Goal: Task Accomplishment & Management: Use online tool/utility

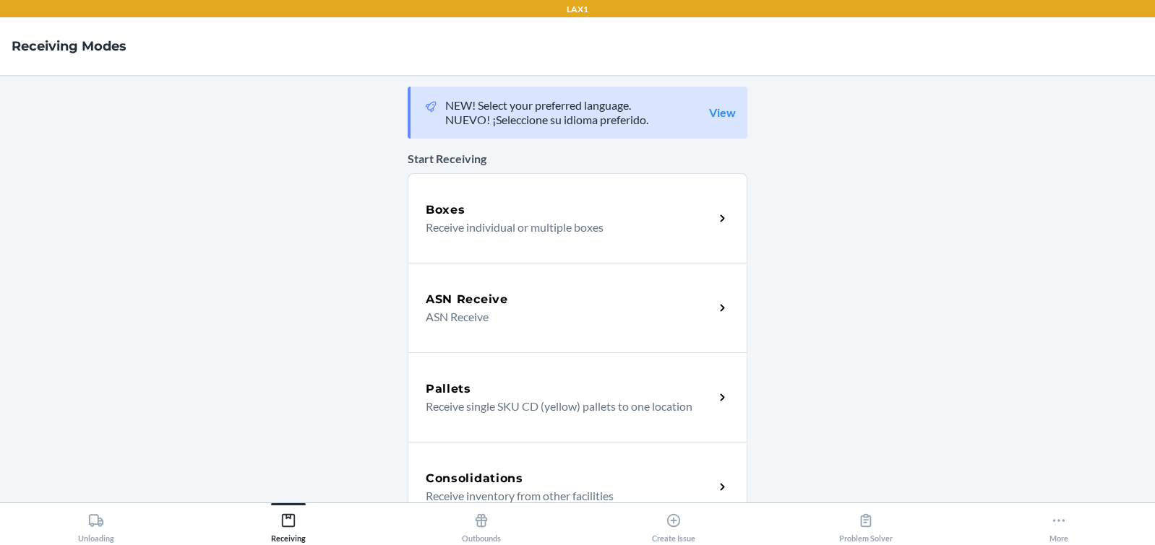
click at [544, 217] on div "Boxes" at bounding box center [570, 210] width 288 height 17
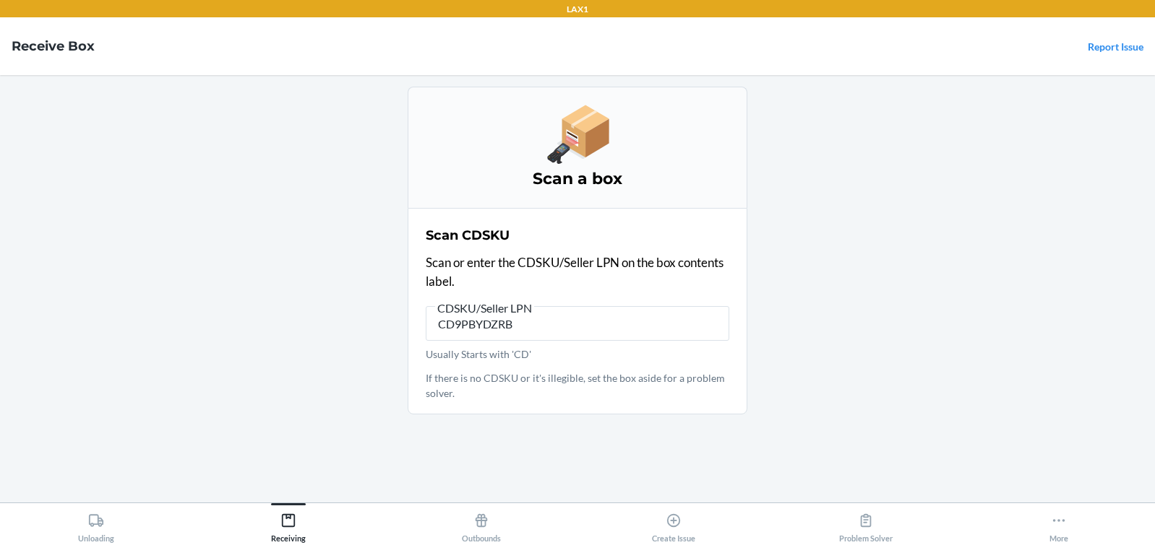
type input "CD9PBYDZRBW"
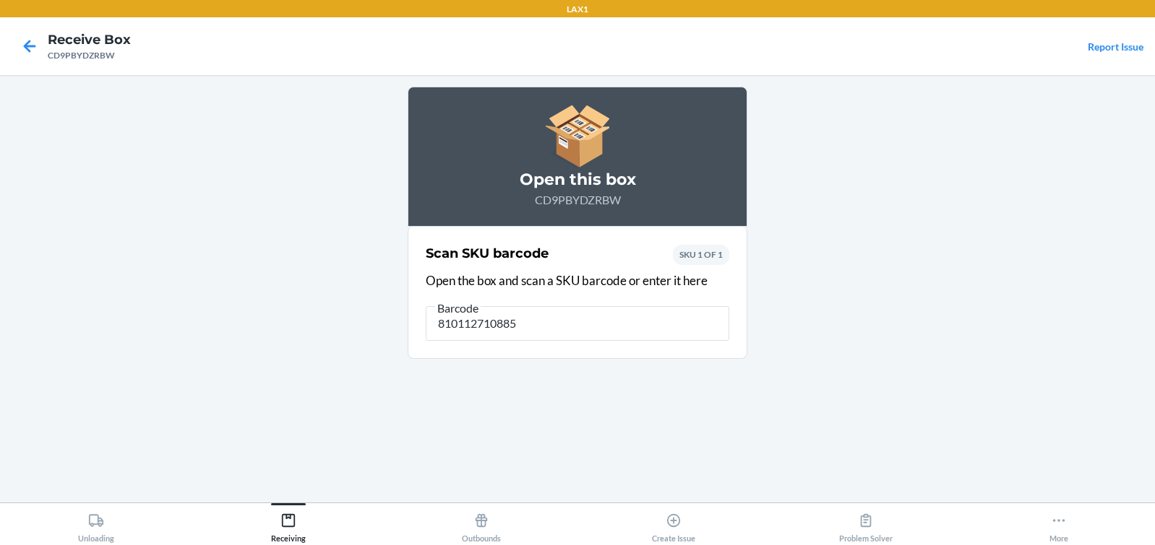
type input "810112710885"
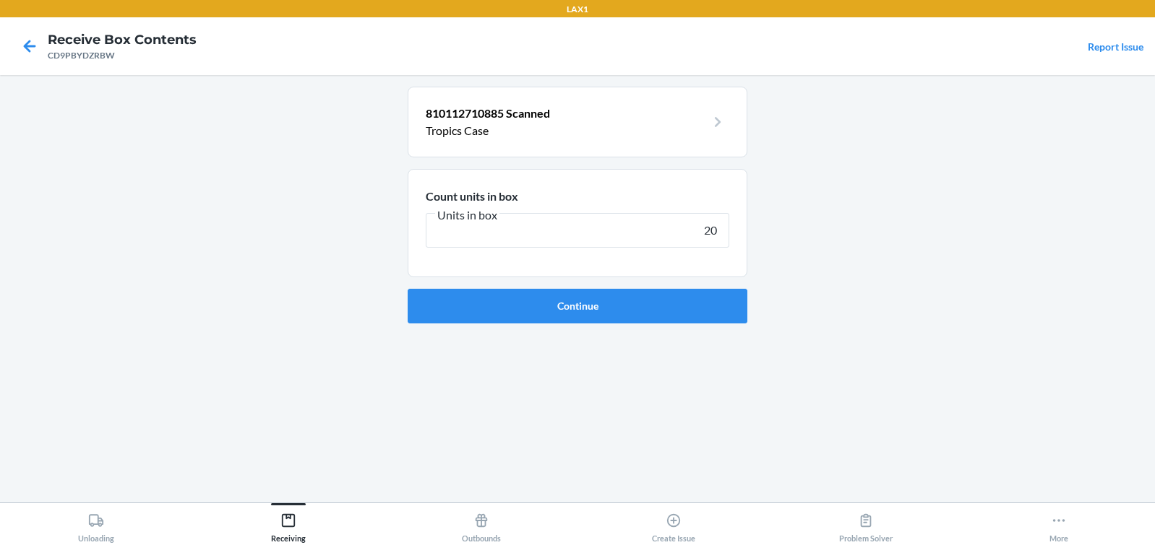
type input "200"
click button "Continue" at bounding box center [577, 306] width 340 height 35
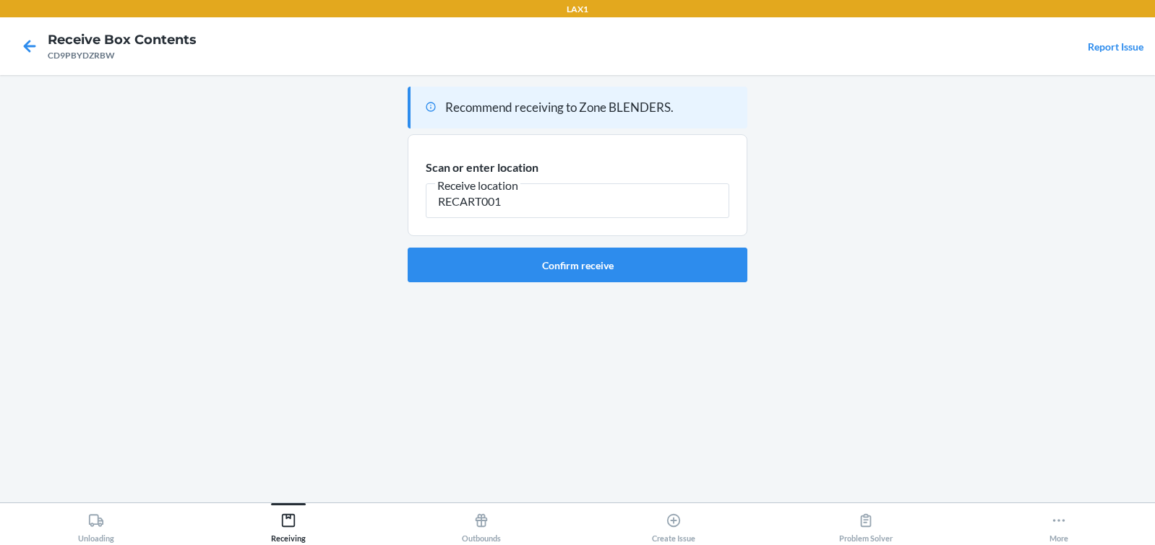
type input "RECART001"
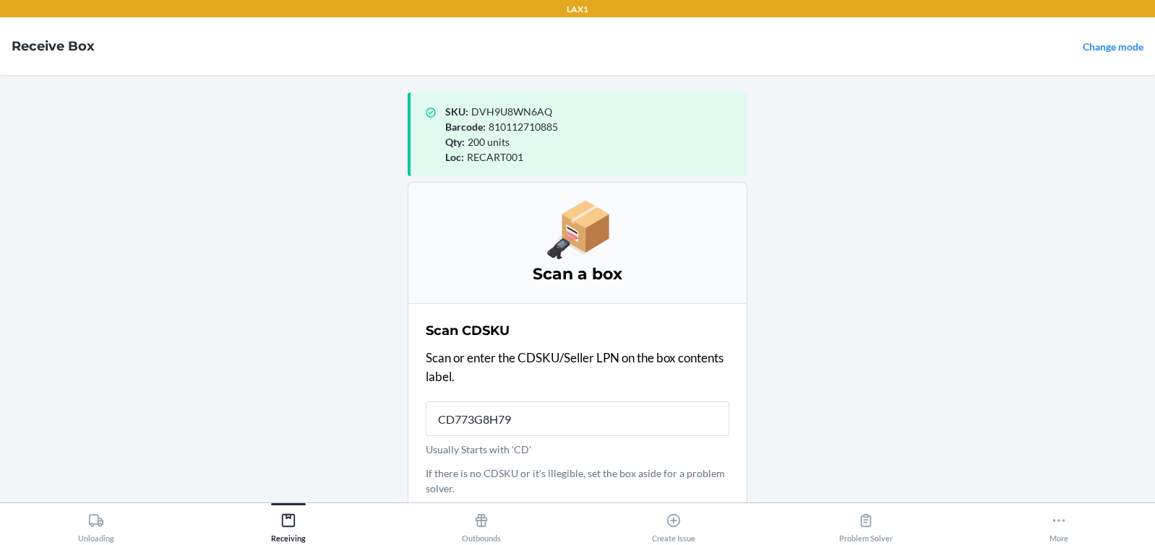
type input "CD773G8H79A"
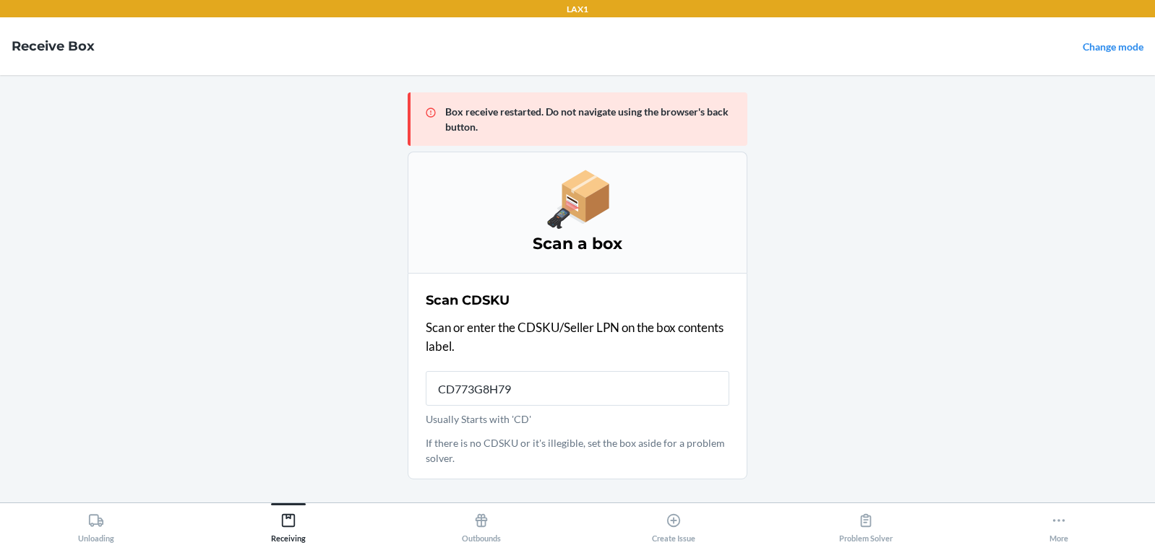
type input "CD773G8H79A"
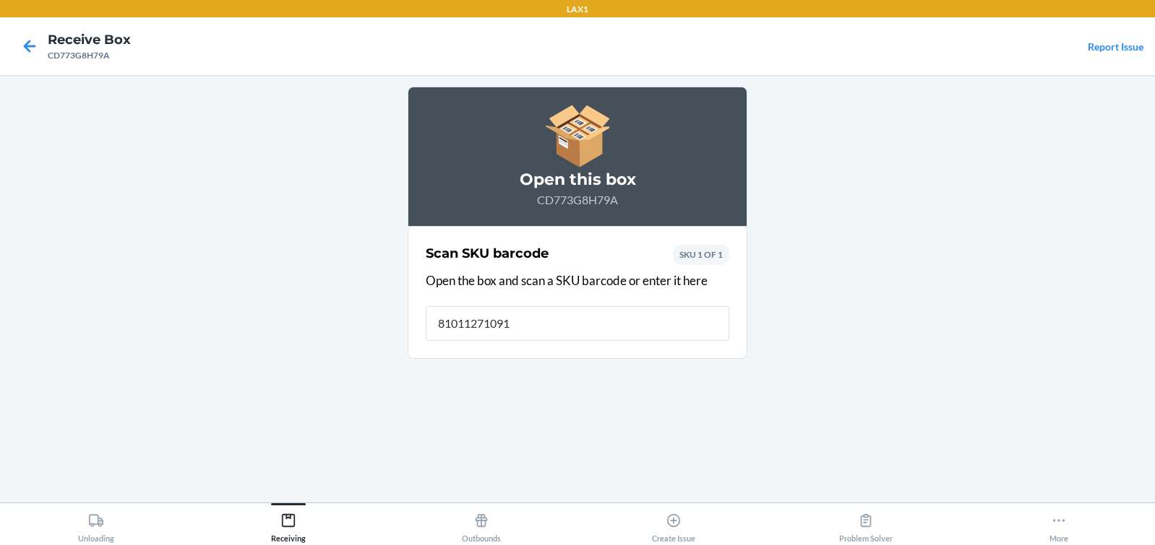
type input "810112710915"
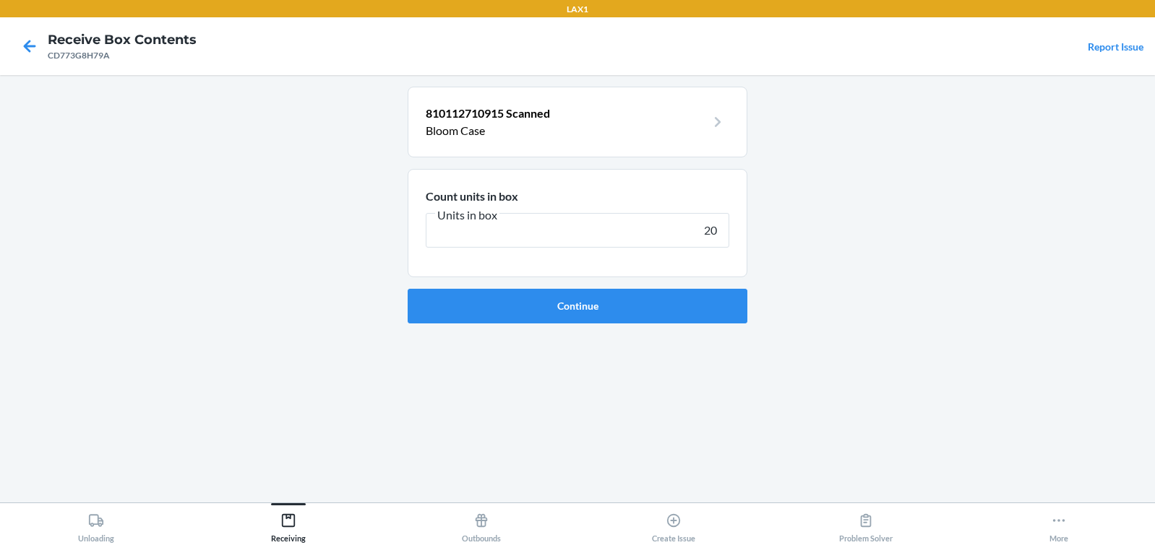
type input "200"
click button "Continue" at bounding box center [577, 306] width 340 height 35
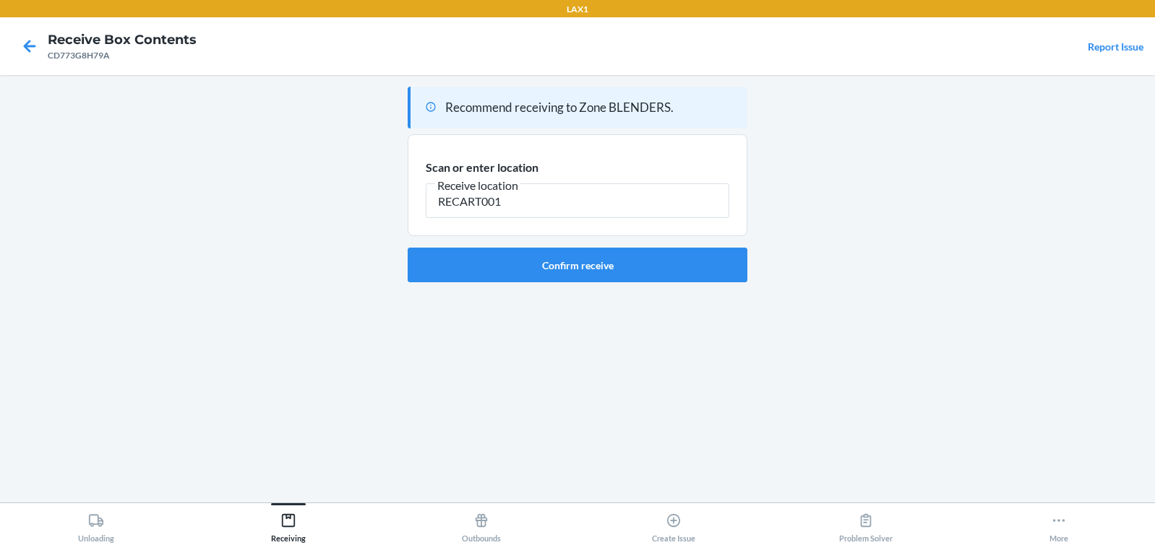
type input "RECART001"
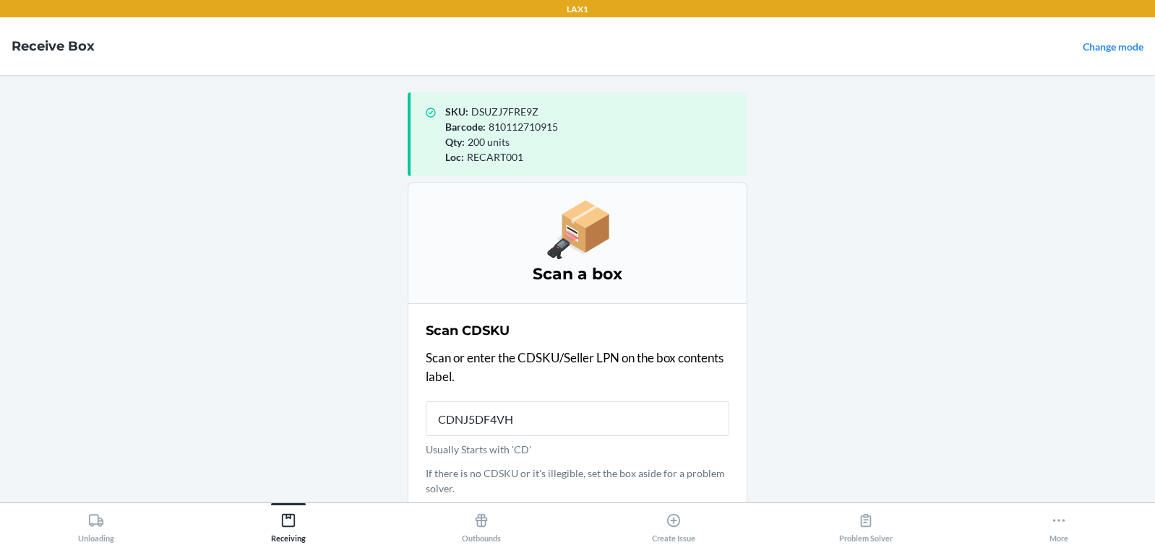
type input "CDNJ5DF4VHV"
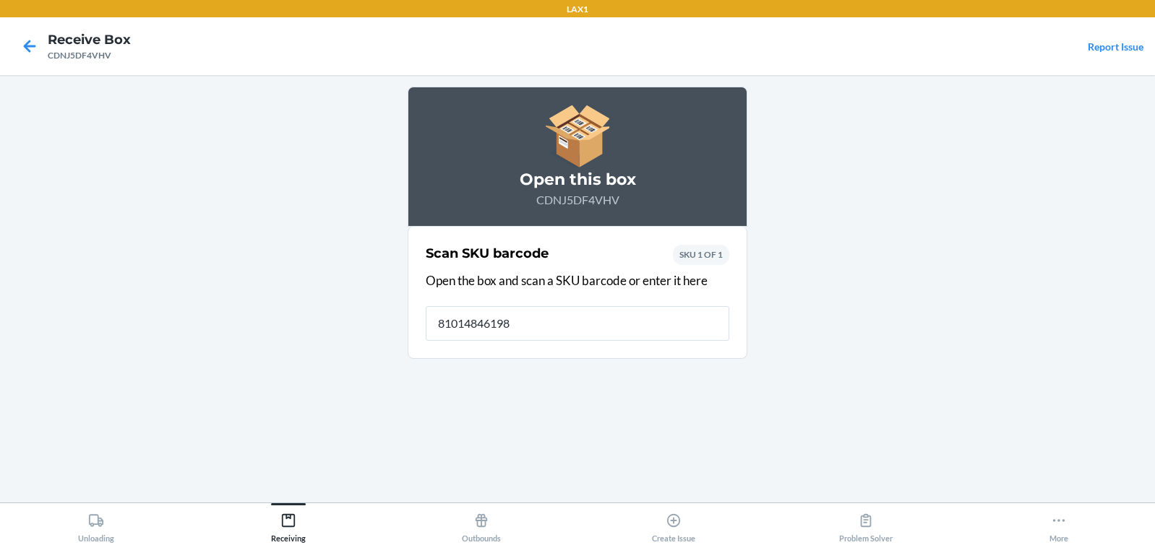
type input "810148461980"
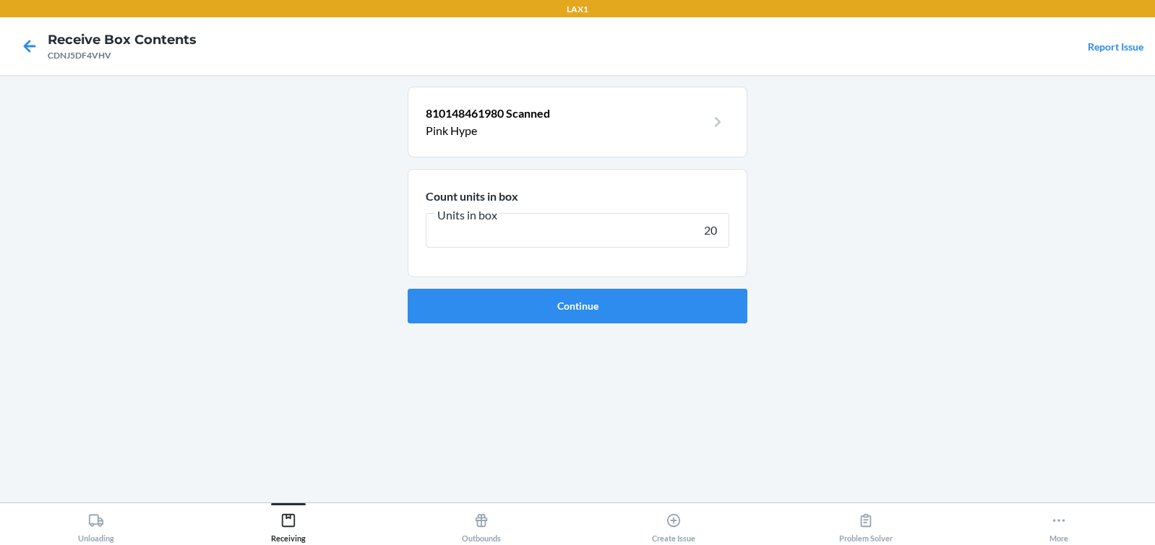
type input "200"
click button "Continue" at bounding box center [577, 306] width 340 height 35
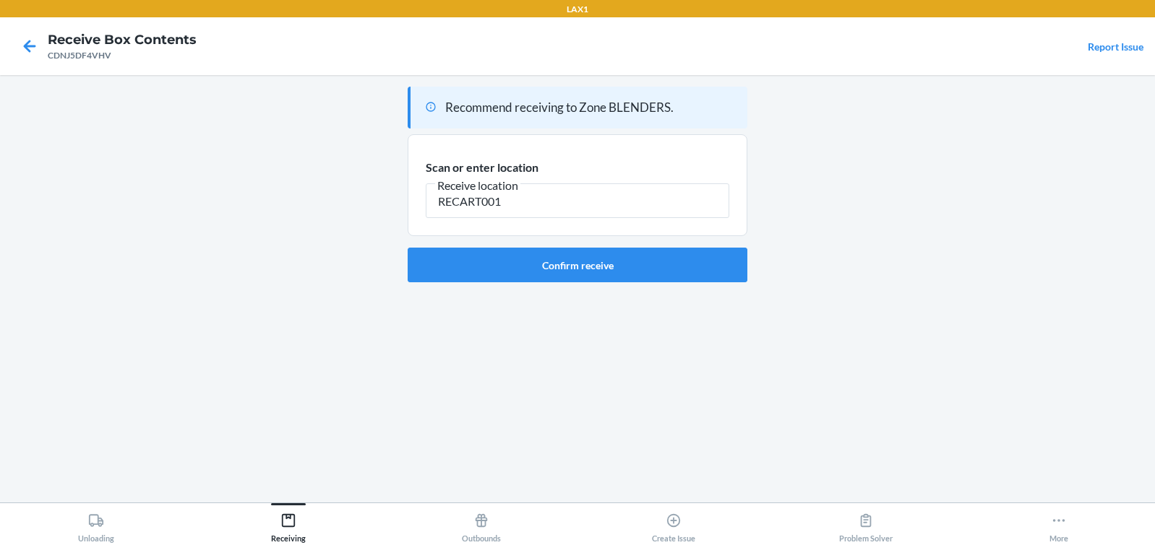
type input "RECART001"
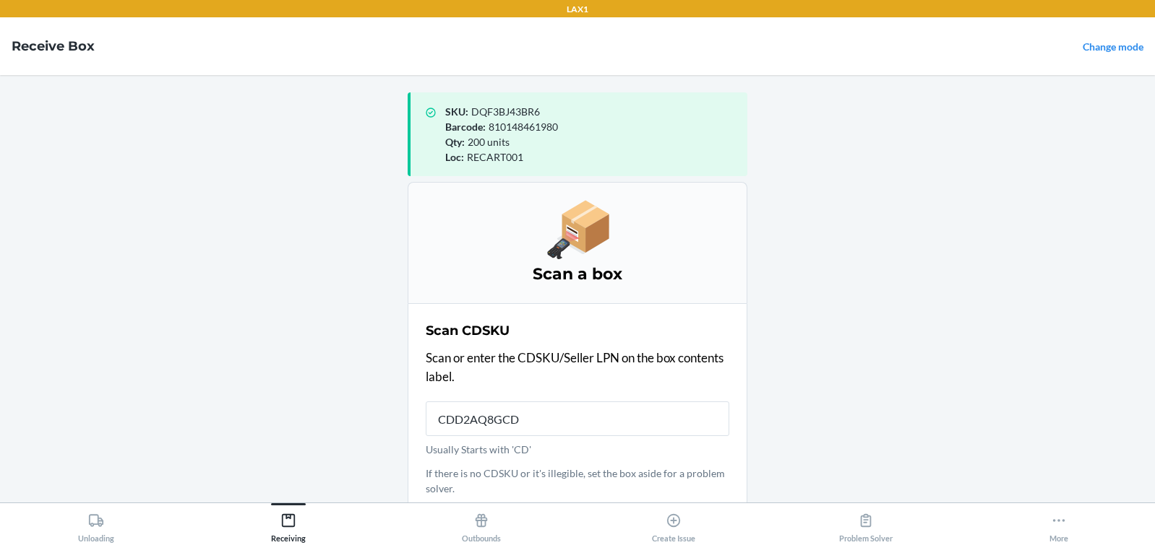
type input "CDD2AQ8GCDU"
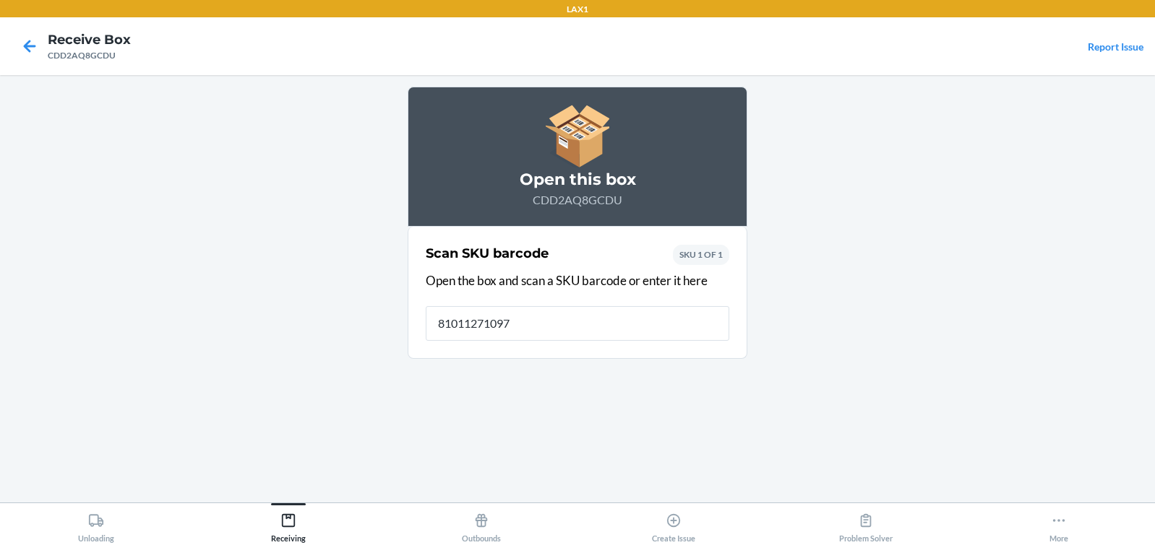
type input "810112710977"
